Goal: Task Accomplishment & Management: Manage account settings

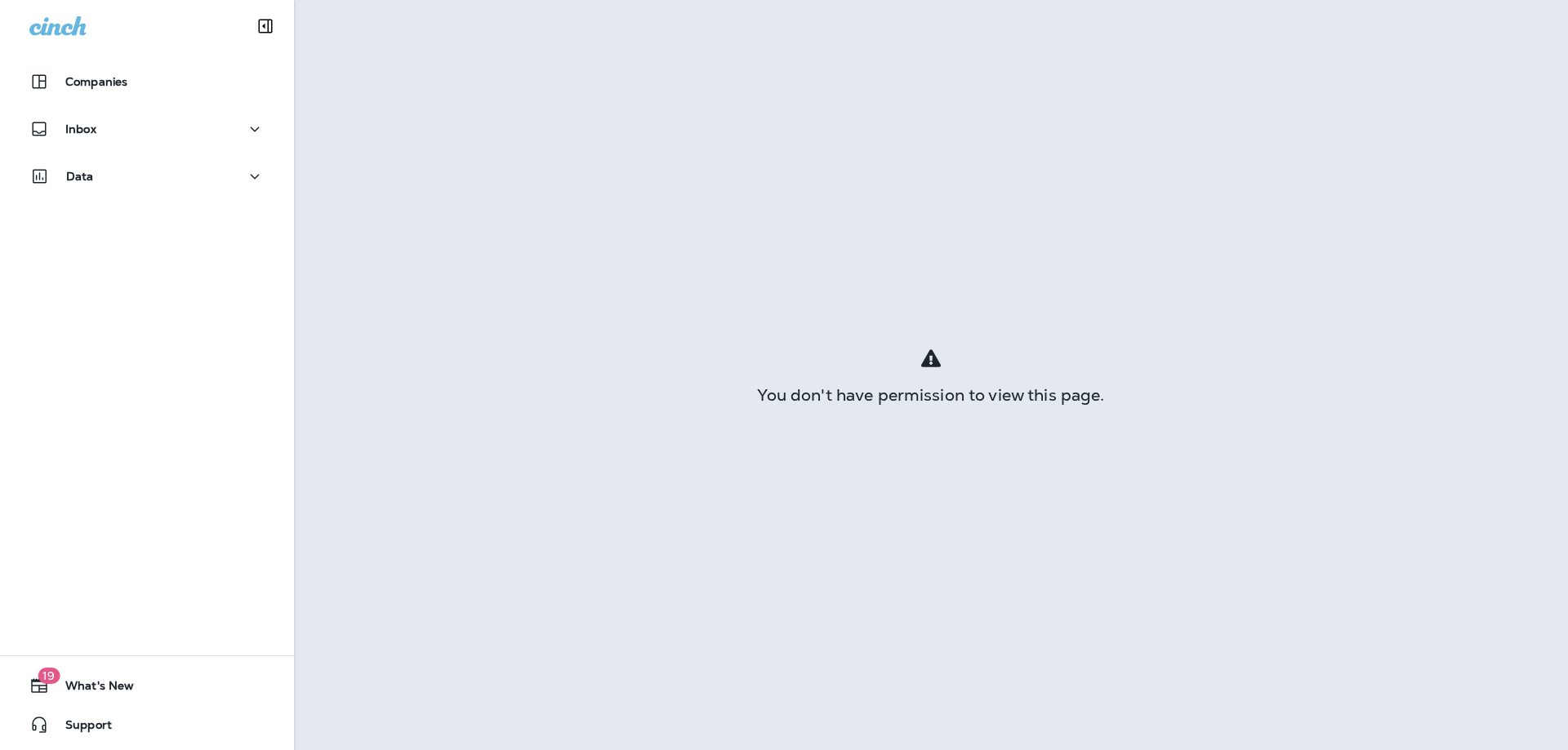
click at [89, 149] on div "Inbox" at bounding box center [147, 133] width 294 height 41
click at [103, 124] on div "Inbox" at bounding box center [147, 129] width 235 height 21
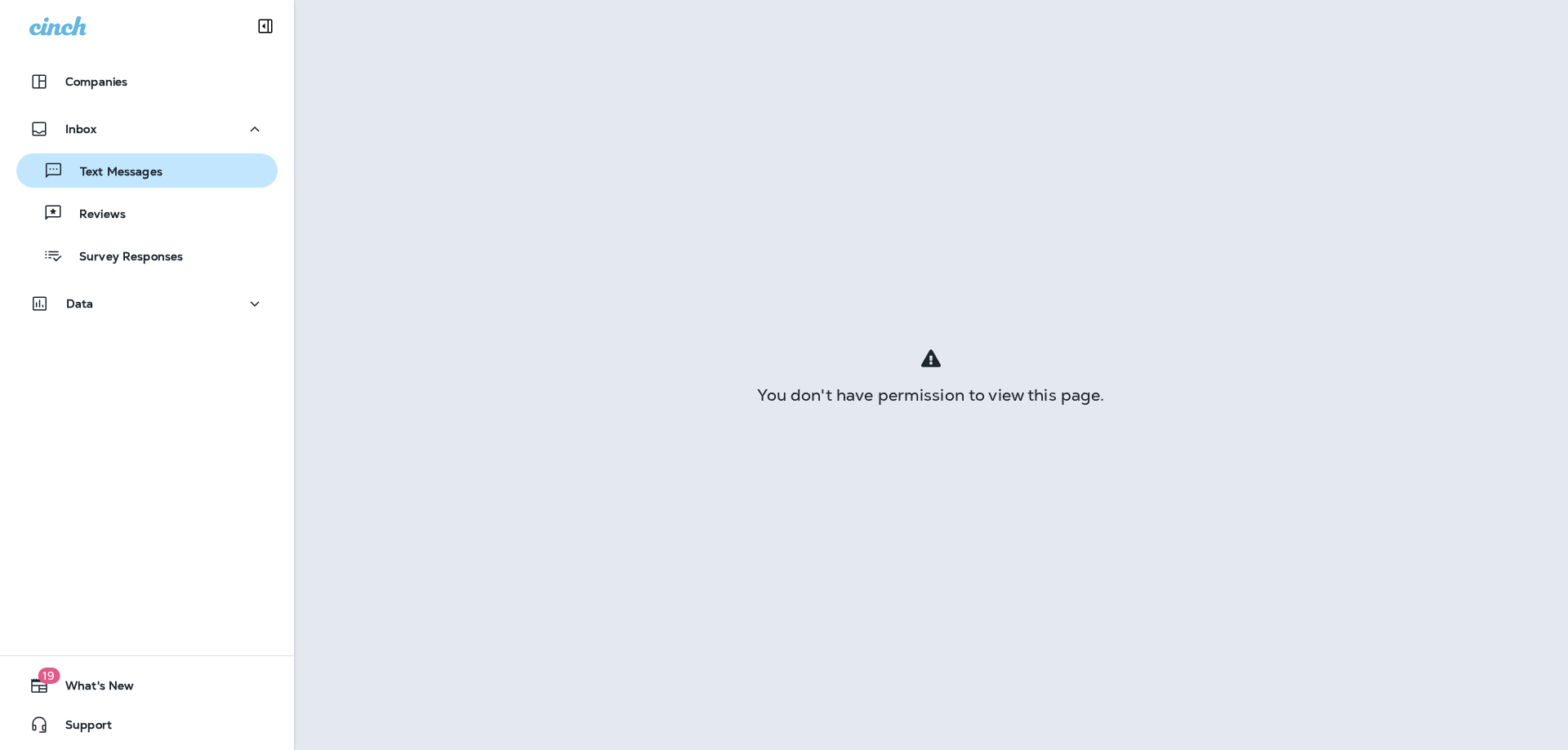
click at [92, 168] on p "Text Messages" at bounding box center [113, 172] width 98 height 15
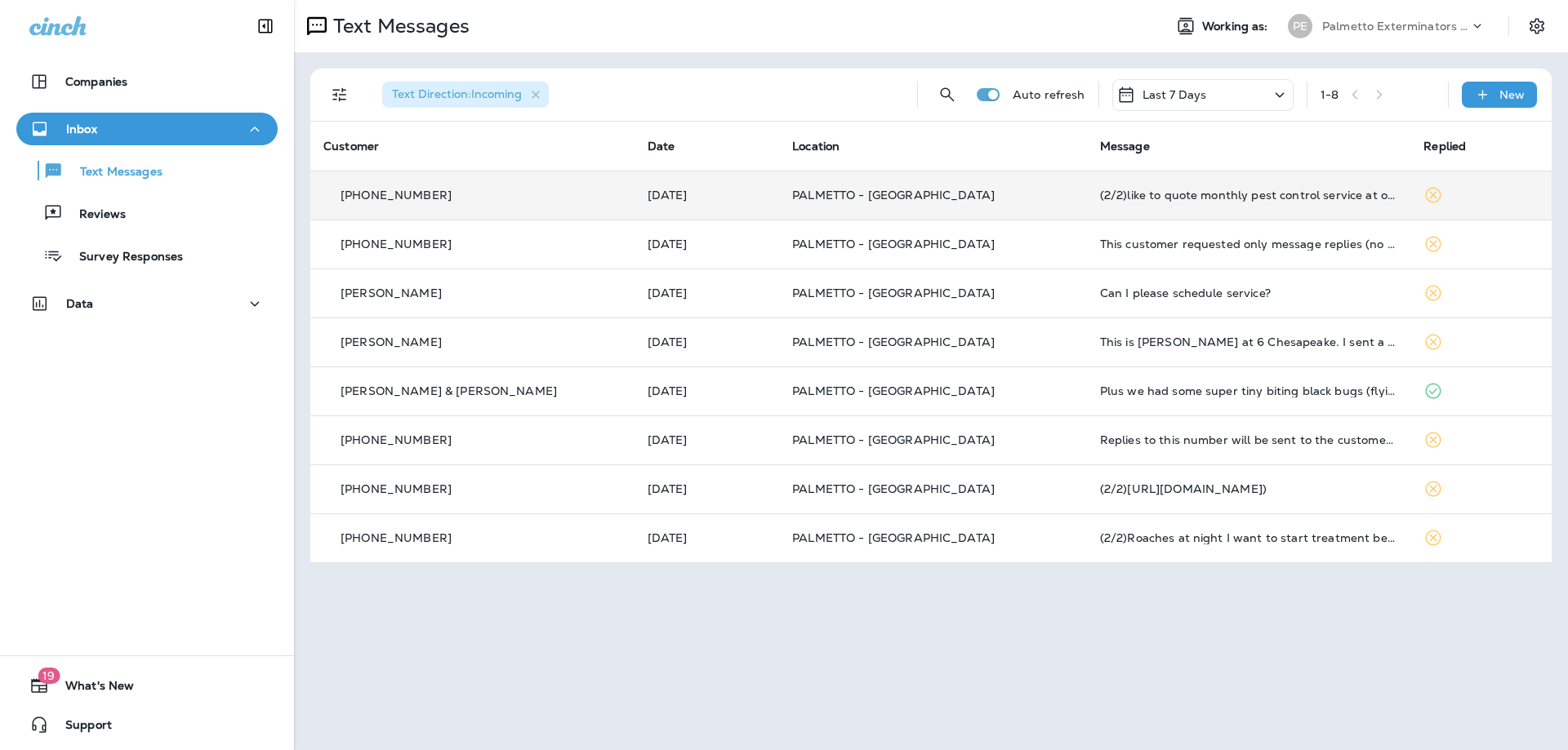
click at [456, 185] on td "[PHONE_NUMBER]" at bounding box center [473, 195] width 324 height 49
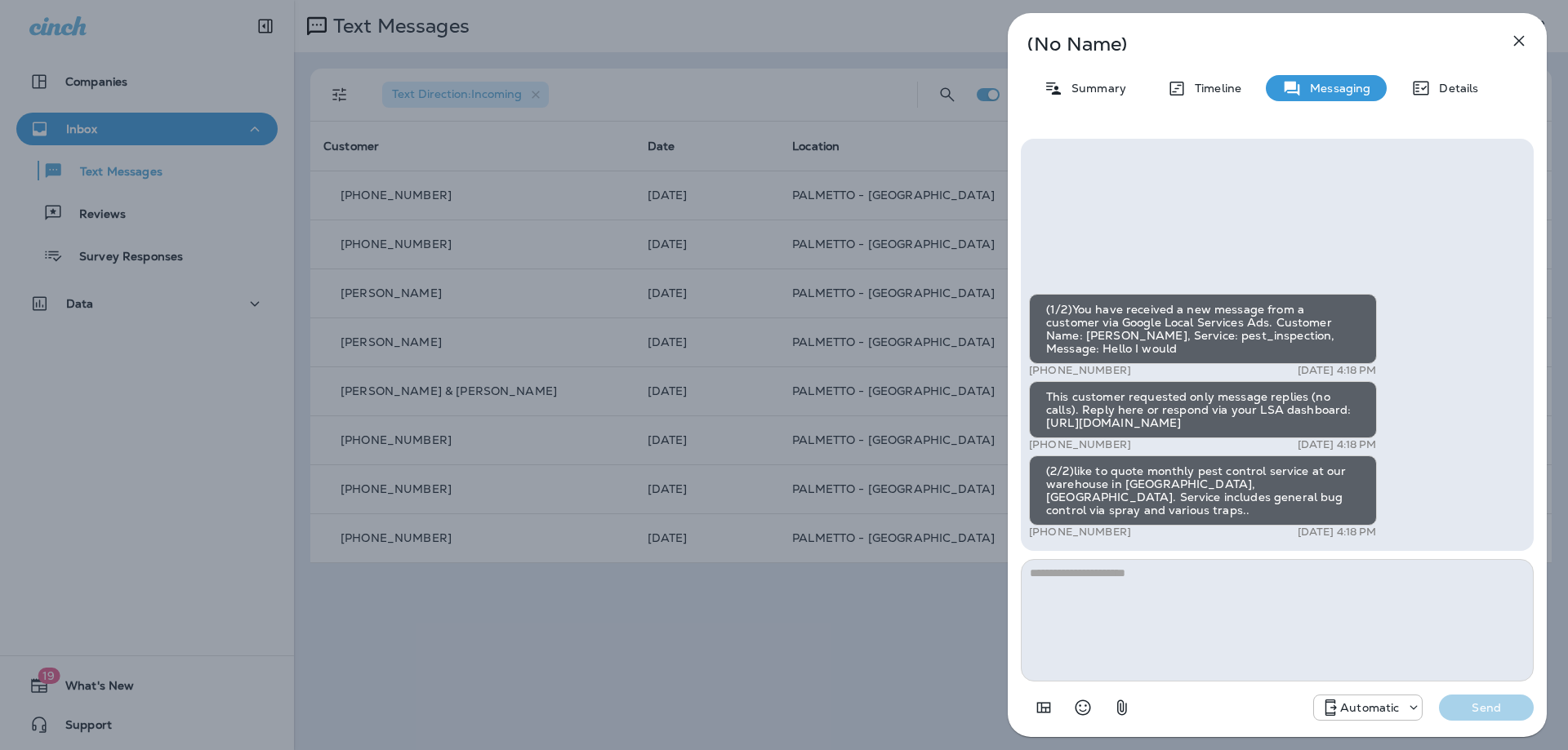
click at [550, 234] on div "(No Name) Summary Timeline Messaging Details (1/2)You have received a new messa…" at bounding box center [784, 375] width 1568 height 750
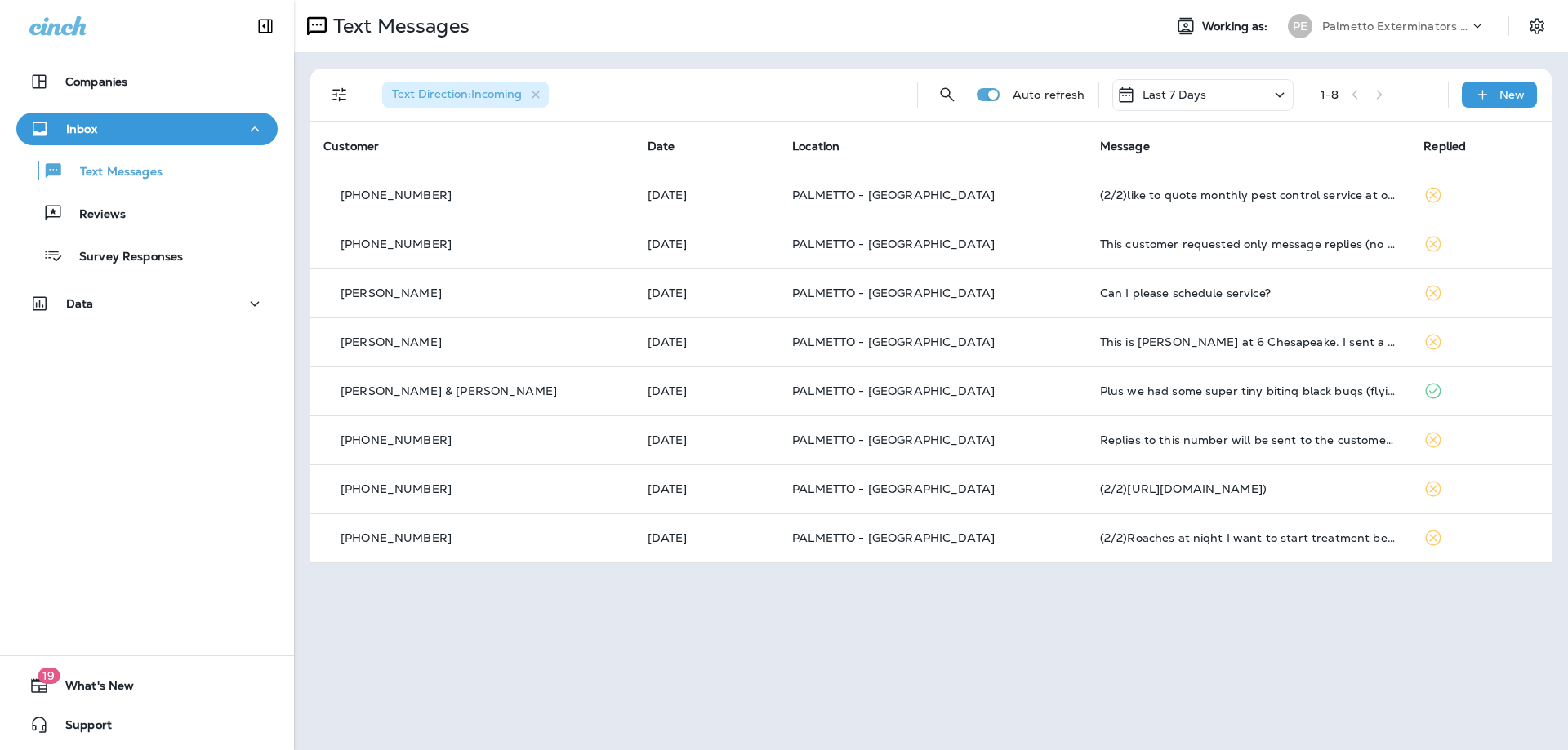
click at [550, 240] on div "[PHONE_NUMBER]" at bounding box center [472, 244] width 298 height 17
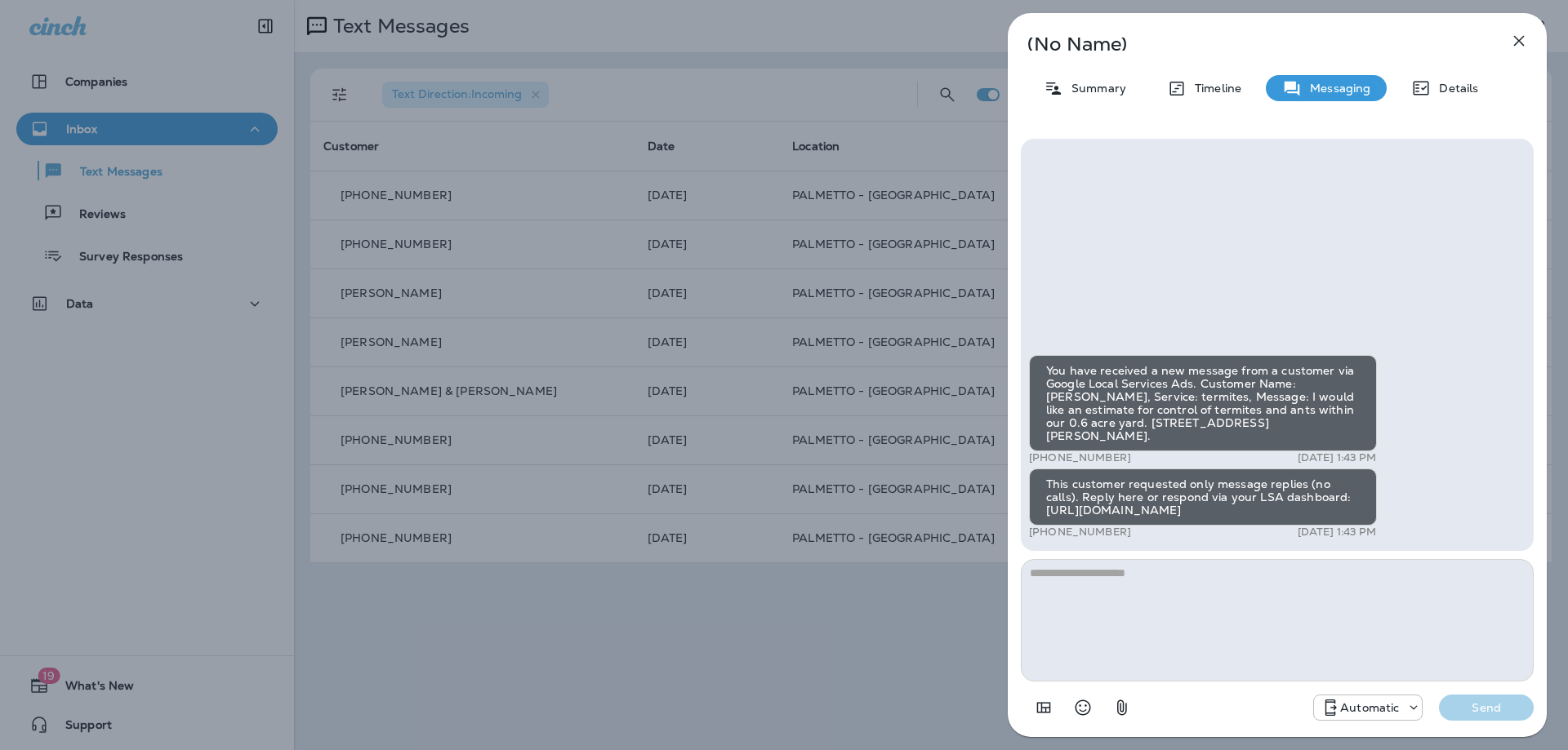
click at [550, 240] on div "(No Name) Summary Timeline Messaging Details You have received a new message fr…" at bounding box center [784, 375] width 1568 height 750
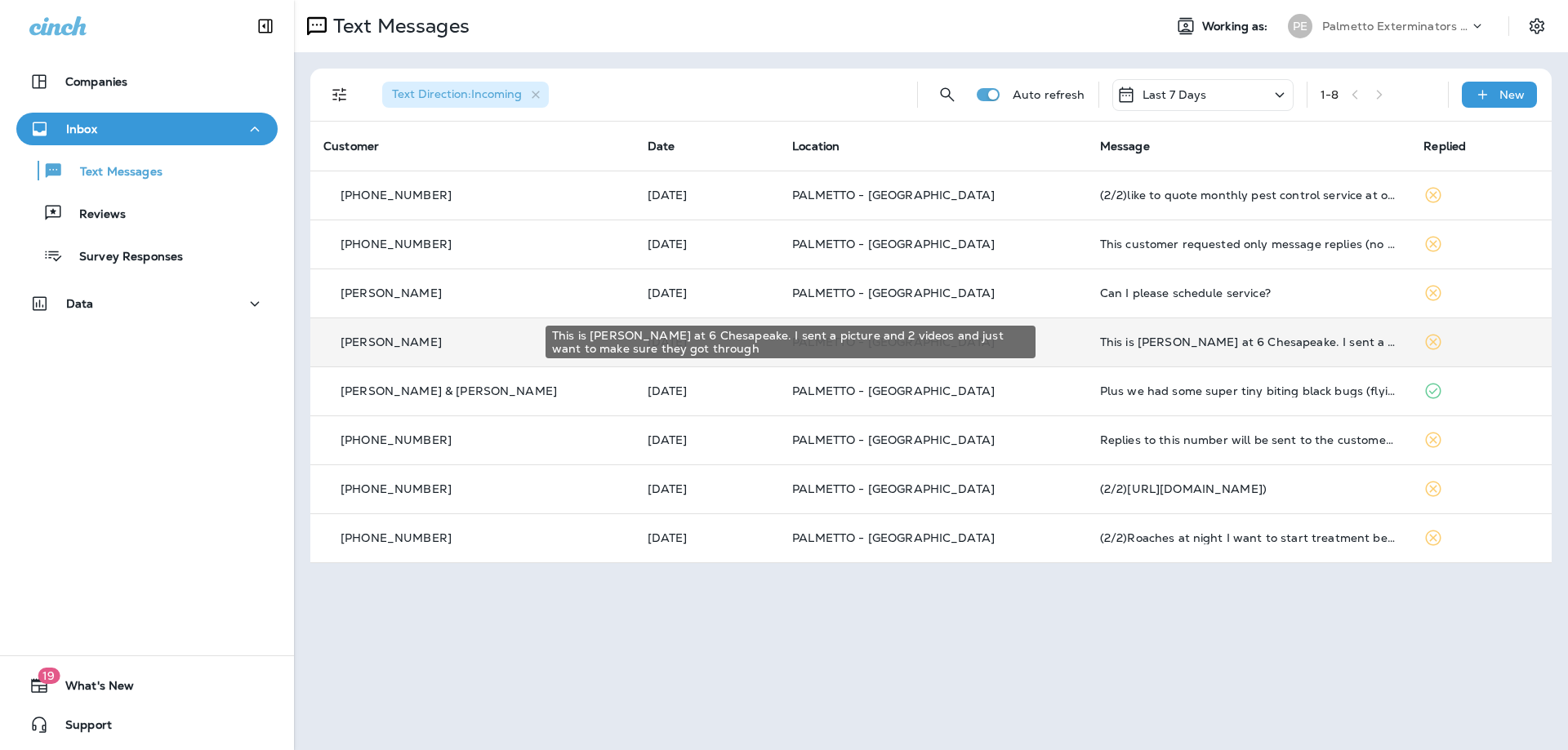
click at [1040, 343] on div "This is [PERSON_NAME] at 6 Chesapeake. I sent a picture and 2 videos and just w…" at bounding box center [796, 342] width 503 height 36
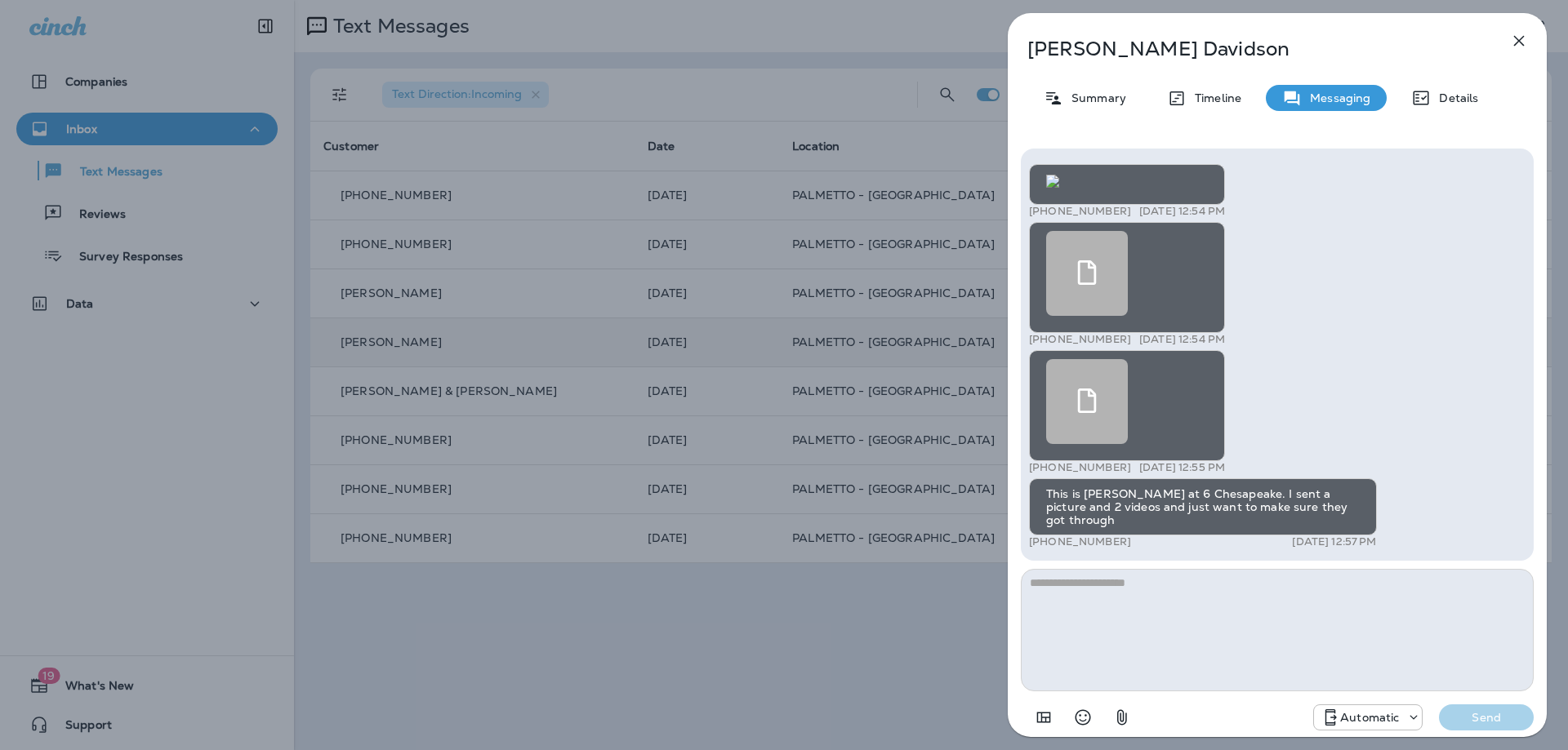
scroll to position [1, 0]
click at [580, 631] on div "[PERSON_NAME] Summary Timeline Messaging Details +1 (864) 552-0778 [DATE] 12:54…" at bounding box center [784, 375] width 1568 height 750
